Goal: Task Accomplishment & Management: Use online tool/utility

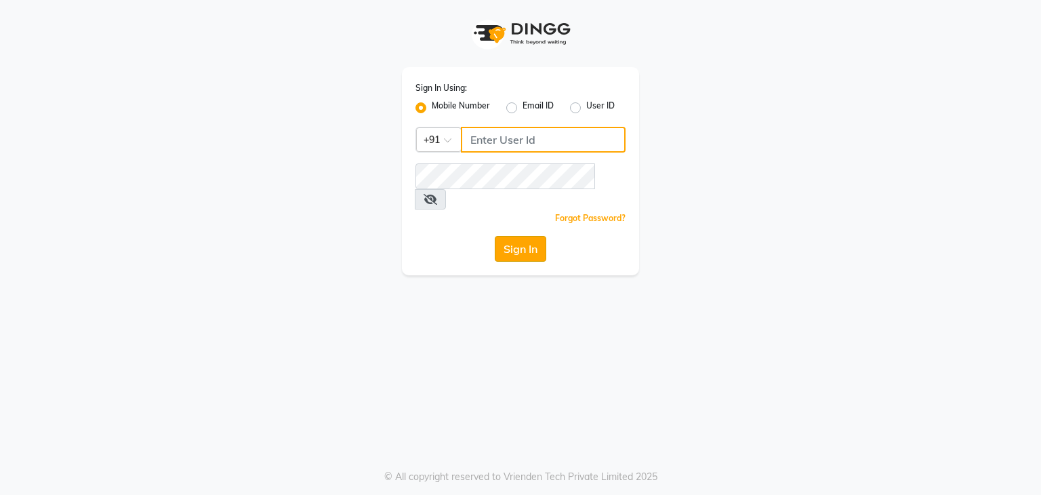
type input "813503095"
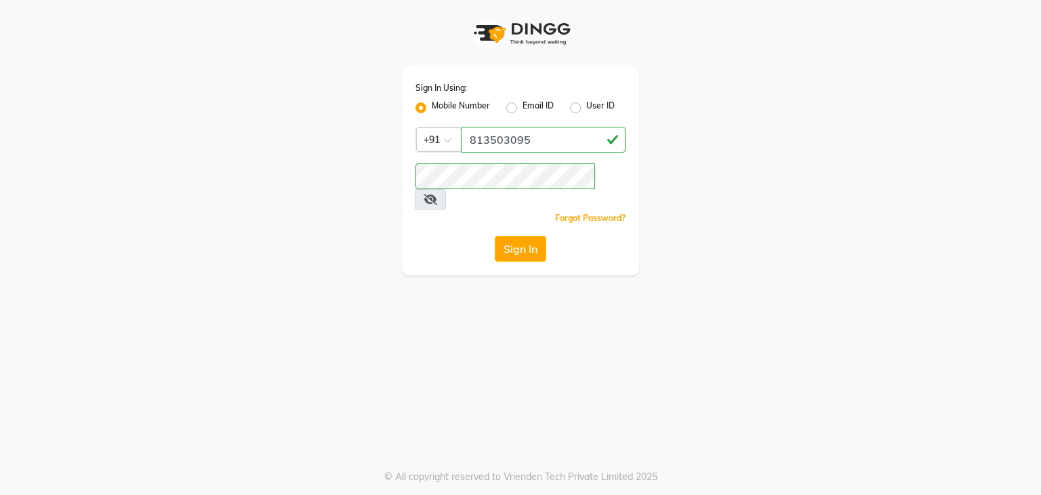
click at [534, 237] on button "Sign In" at bounding box center [521, 249] width 52 height 26
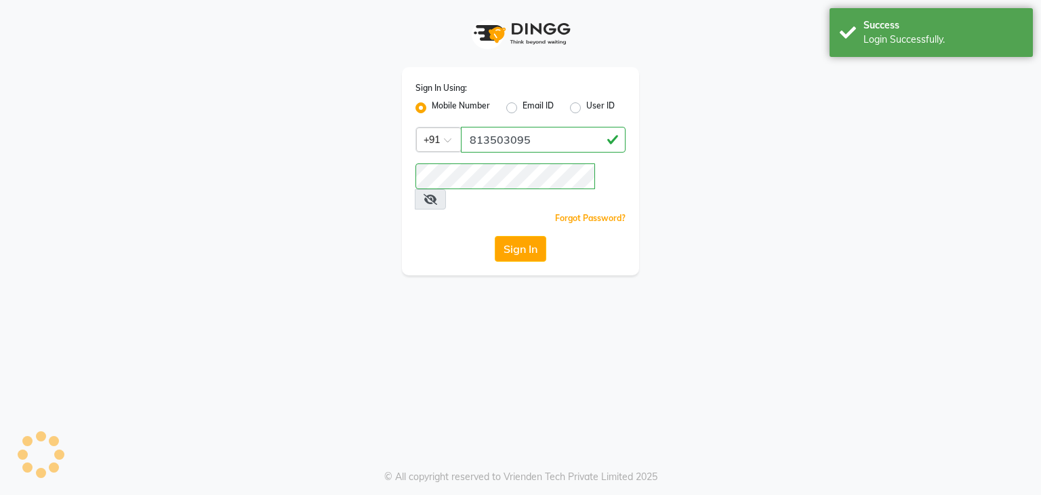
select select "service"
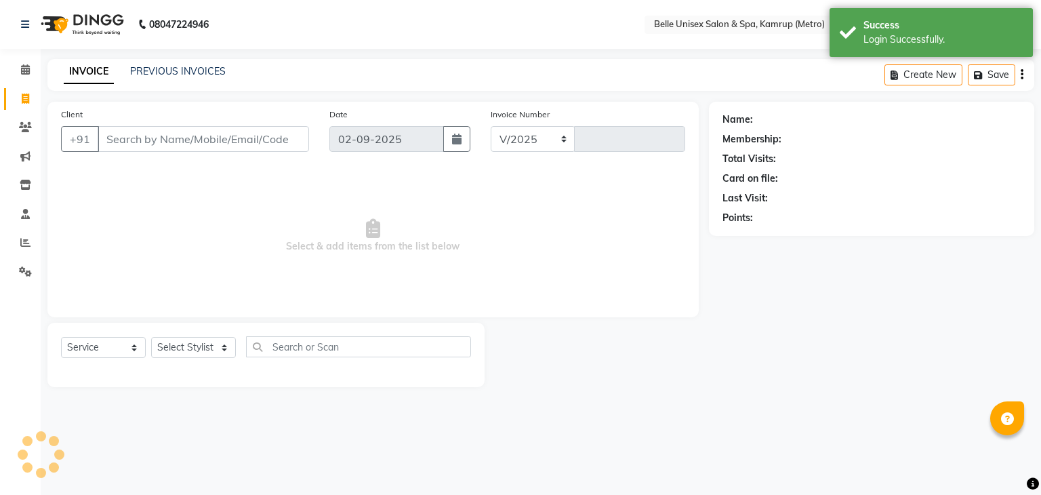
select select "7291"
type input "1099"
